Goal: Task Accomplishment & Management: Manage account settings

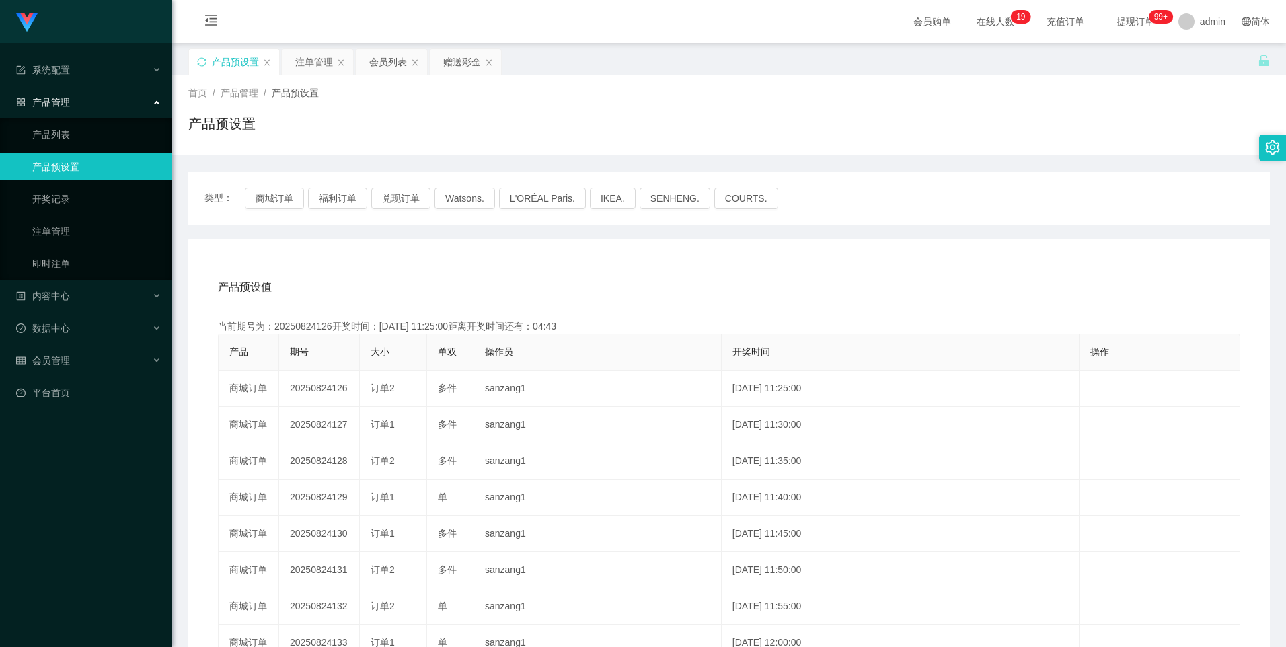
click at [311, 63] on div "注单管理" at bounding box center [314, 62] width 38 height 26
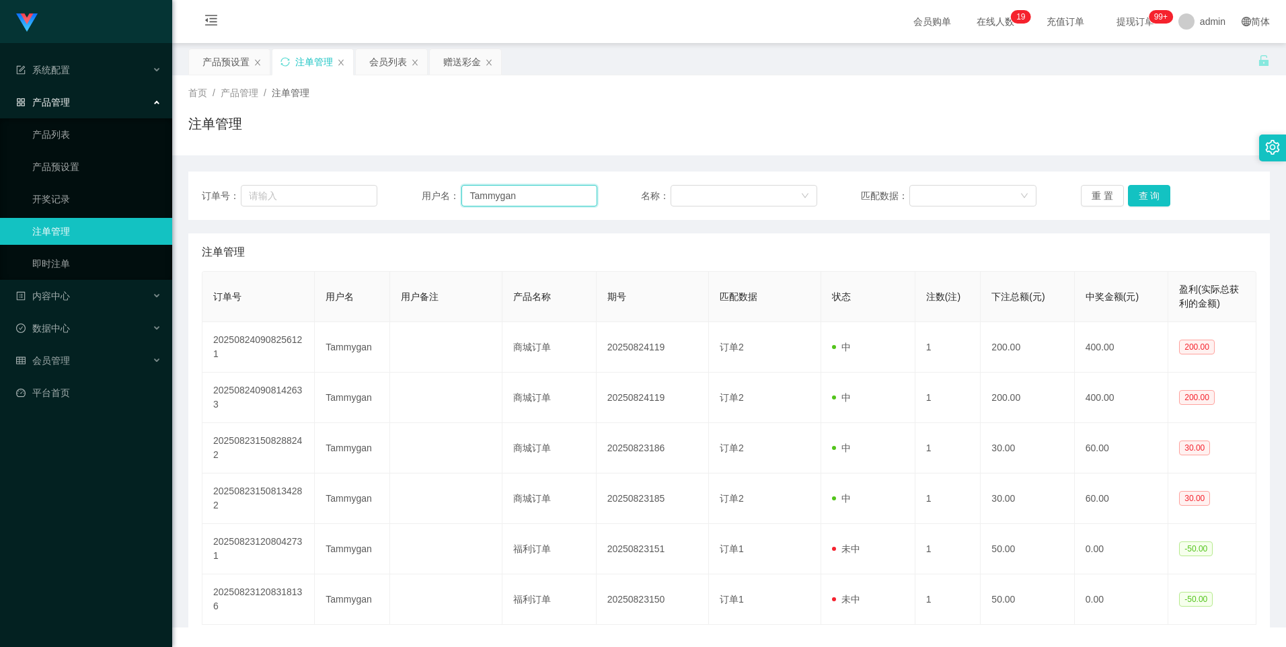
click at [548, 196] on input "Tammygan" at bounding box center [529, 196] width 136 height 22
click at [1149, 194] on button "查 询" at bounding box center [1149, 196] width 43 height 22
click at [1149, 194] on div "重 置 查 询" at bounding box center [1169, 196] width 176 height 22
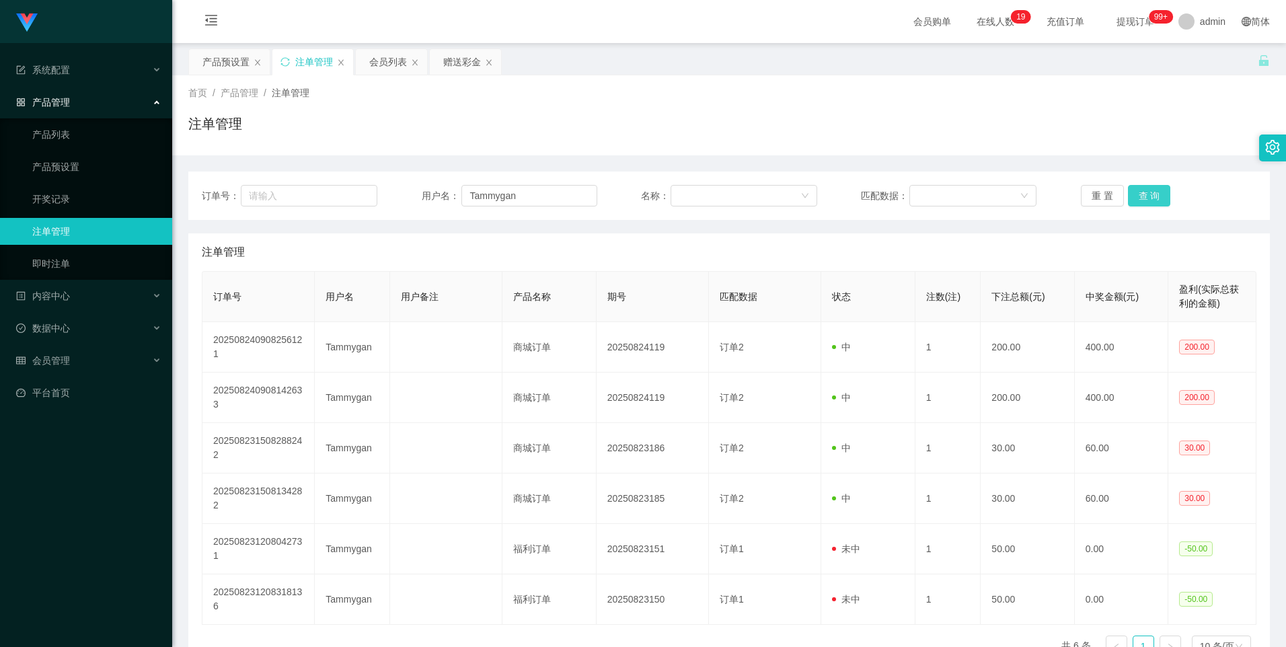
click at [1149, 194] on button "查 询" at bounding box center [1149, 196] width 43 height 22
click at [1149, 194] on div "重 置 查 询" at bounding box center [1169, 196] width 176 height 22
drag, startPoint x: 1149, startPoint y: 194, endPoint x: 870, endPoint y: 174, distance: 279.9
click at [1149, 194] on button "查 询" at bounding box center [1149, 196] width 43 height 22
click at [391, 63] on div "会员列表" at bounding box center [388, 62] width 38 height 26
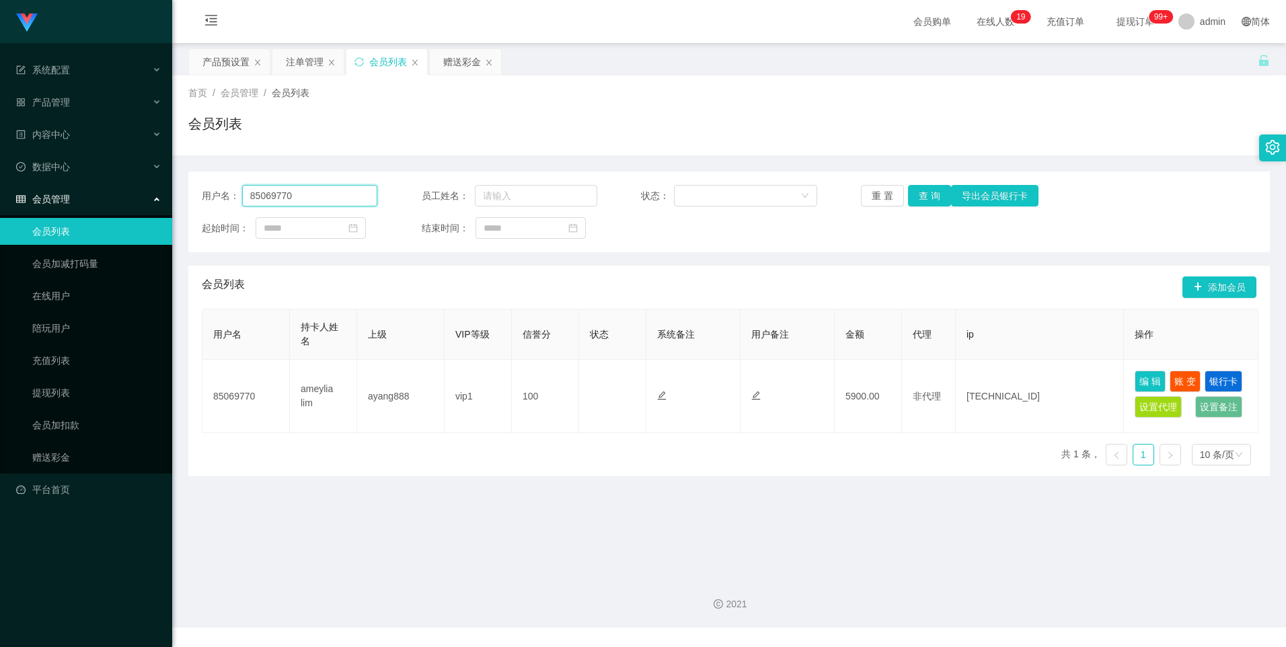
click at [322, 203] on input "85069770" at bounding box center [310, 196] width 136 height 22
drag, startPoint x: 322, startPoint y: 203, endPoint x: 584, endPoint y: 232, distance: 263.9
click at [322, 202] on input "85069770" at bounding box center [310, 196] width 136 height 22
paste input "Tammygan"
type input "Tammygan"
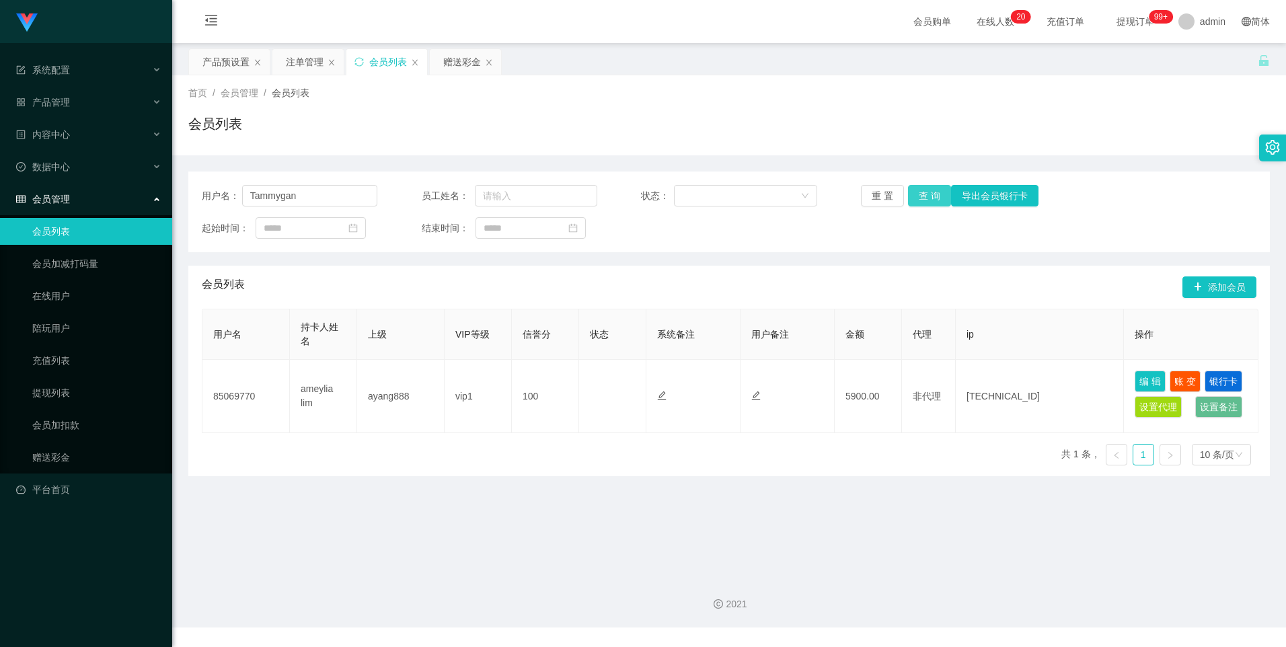
click at [923, 196] on button "查 询" at bounding box center [929, 196] width 43 height 22
click at [300, 63] on div "注单管理" at bounding box center [305, 62] width 38 height 26
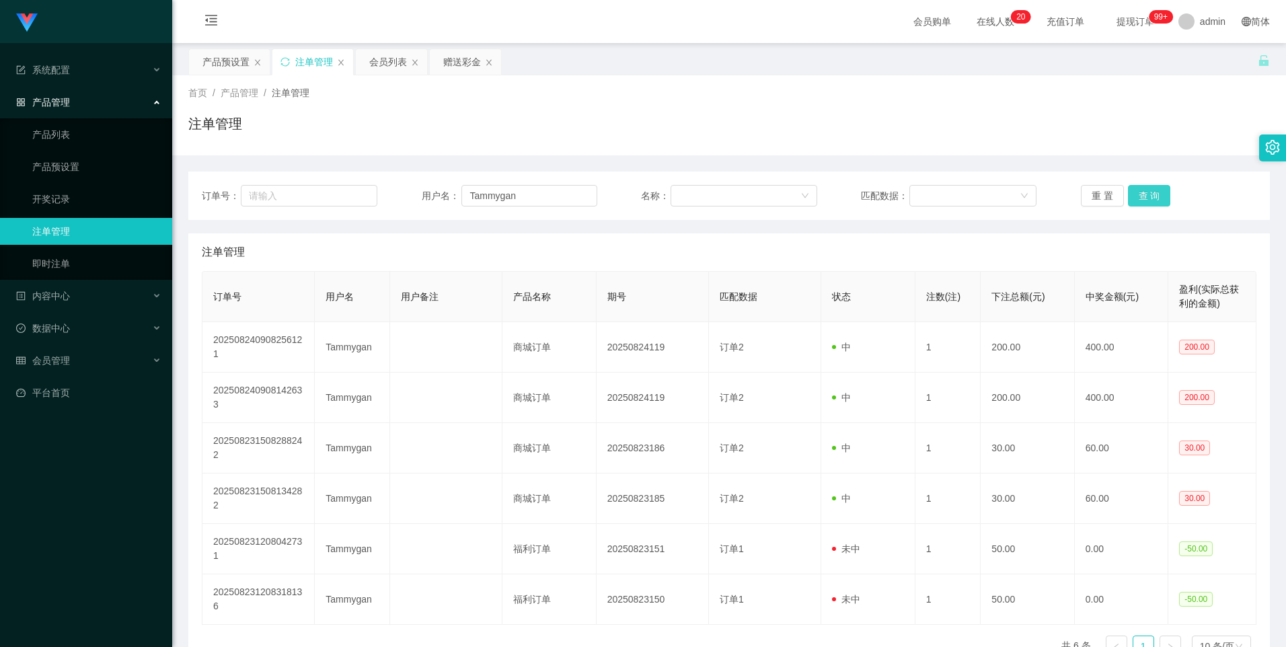
click at [1155, 198] on button "查 询" at bounding box center [1149, 196] width 43 height 22
click at [1155, 198] on div "重 置 查 询" at bounding box center [1169, 196] width 176 height 22
click at [1155, 198] on button "查 询" at bounding box center [1157, 196] width 58 height 22
click at [1155, 198] on div "重 置 查 询" at bounding box center [1169, 196] width 176 height 22
click at [1155, 198] on button "查 询" at bounding box center [1157, 196] width 58 height 22
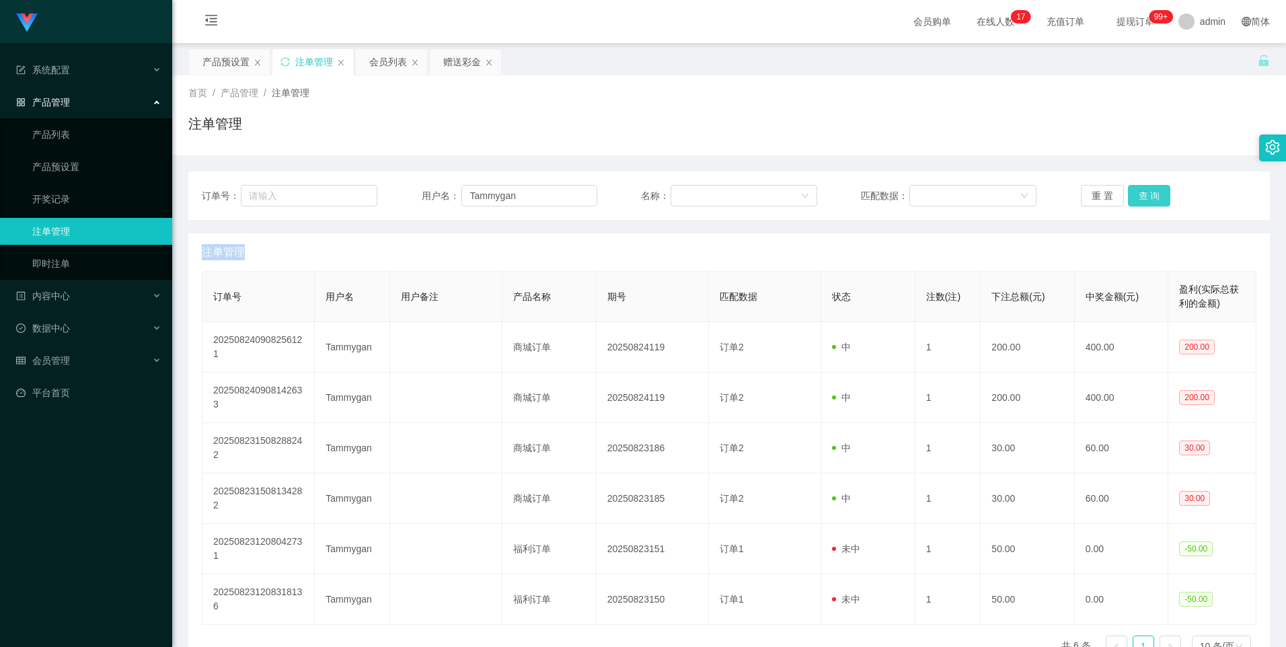
click at [1156, 204] on button "查 询" at bounding box center [1149, 196] width 43 height 22
click at [1156, 204] on div "重 置 查 询" at bounding box center [1169, 196] width 176 height 22
click at [1156, 204] on button "查 询" at bounding box center [1149, 196] width 43 height 22
click at [1156, 204] on div "重 置 查 询" at bounding box center [1169, 196] width 176 height 22
click at [1156, 204] on button "查 询" at bounding box center [1149, 196] width 43 height 22
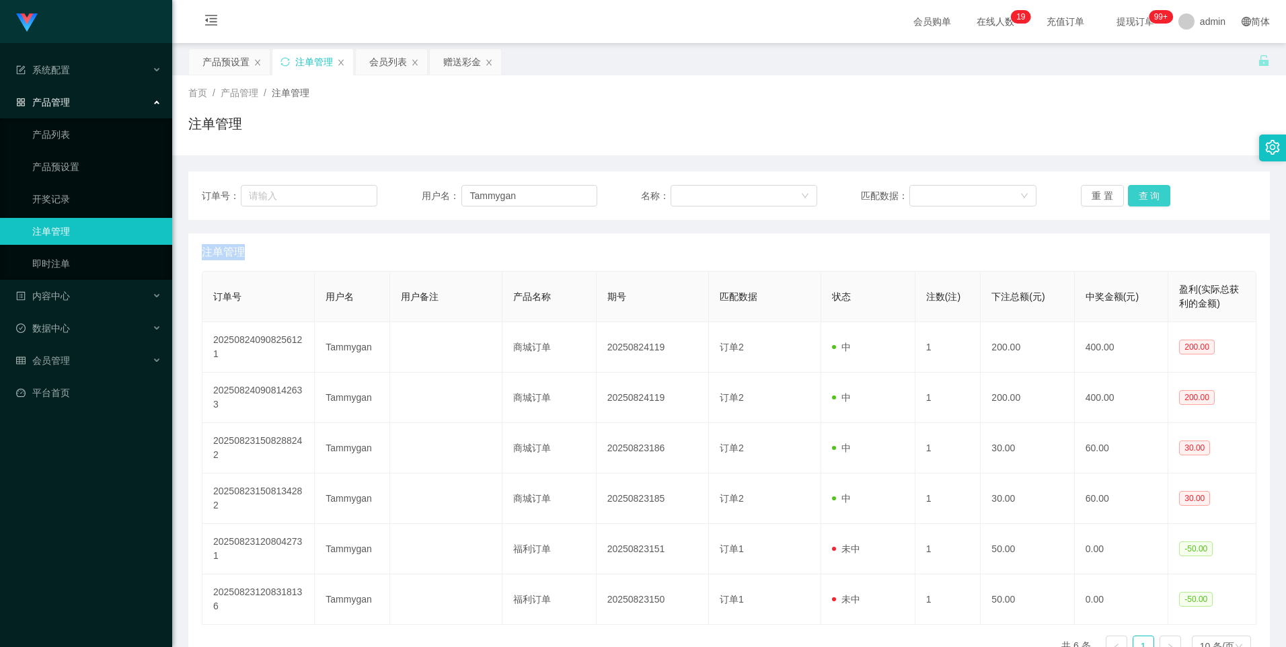
click at [1156, 204] on div "重 置 查 询" at bounding box center [1169, 196] width 176 height 22
click at [1156, 204] on button "查 询" at bounding box center [1149, 196] width 43 height 22
